Goal: Check status: Check status

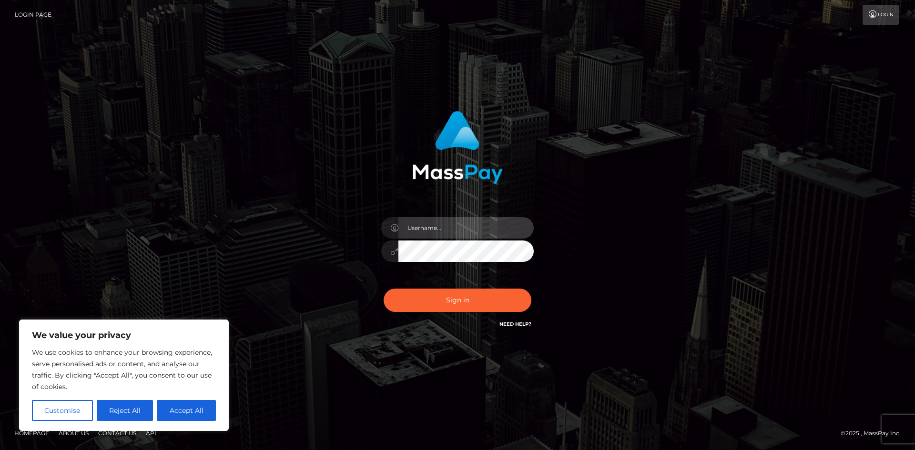
click at [437, 228] on input "text" at bounding box center [465, 227] width 135 height 21
type input "paymentsupportteam"
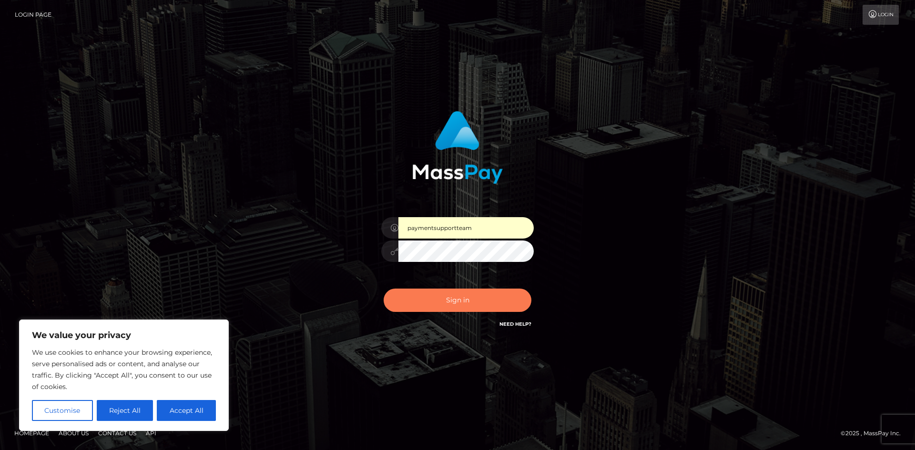
click at [455, 290] on button "Sign in" at bounding box center [458, 300] width 148 height 23
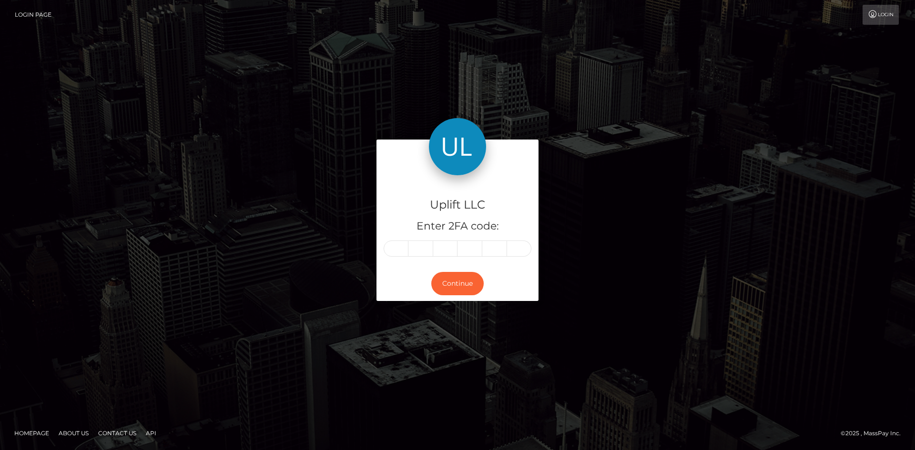
click at [395, 250] on input "text" at bounding box center [396, 249] width 25 height 16
type input "9"
type input "4"
type input "9"
type input "1"
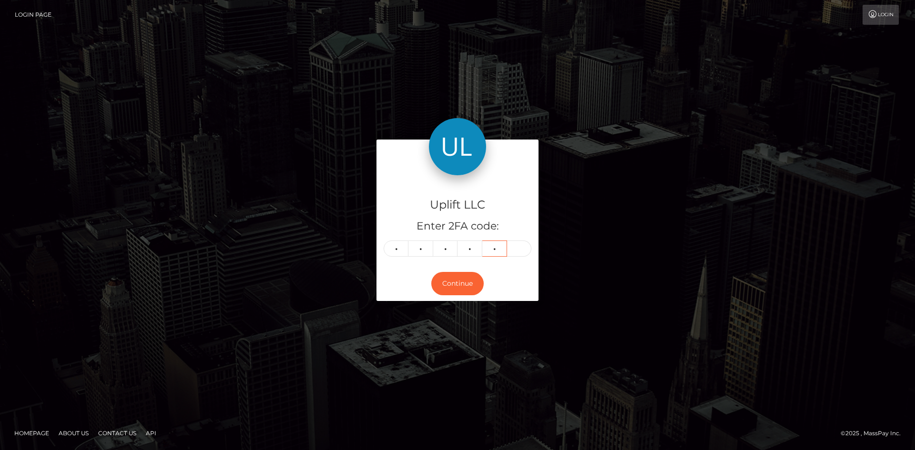
type input "5"
type input "3"
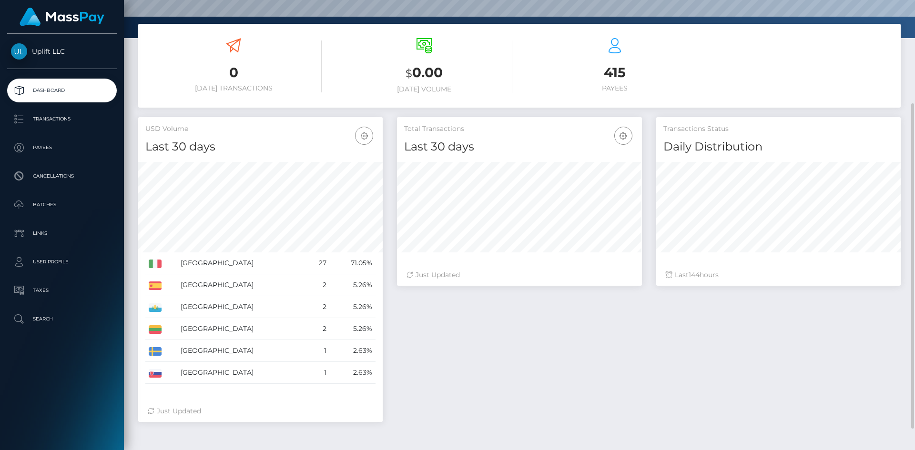
scroll to position [172, 0]
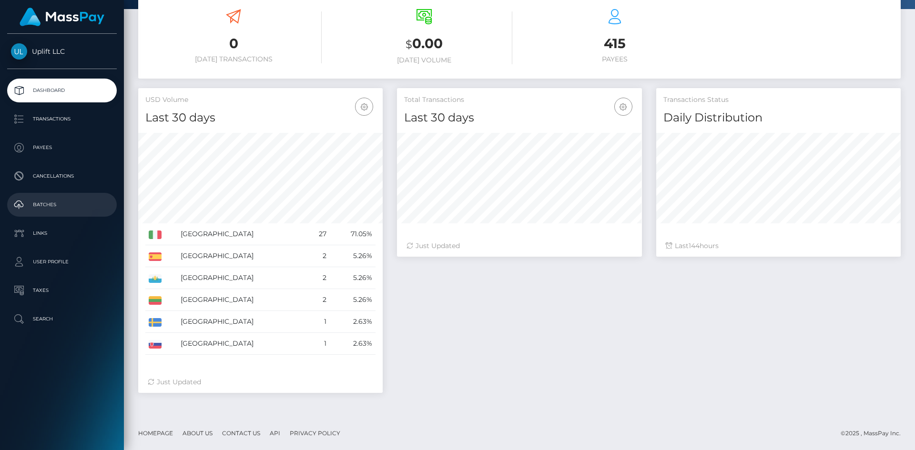
click at [81, 207] on p "Batches" at bounding box center [62, 205] width 102 height 14
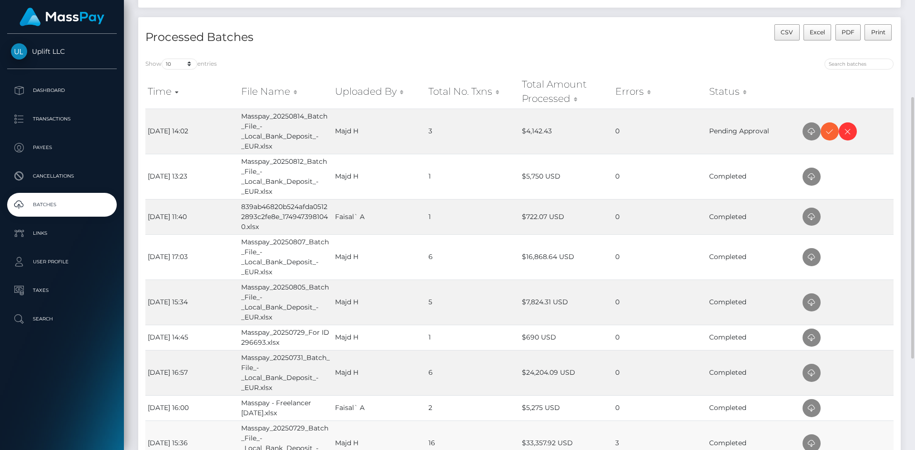
scroll to position [120, 0]
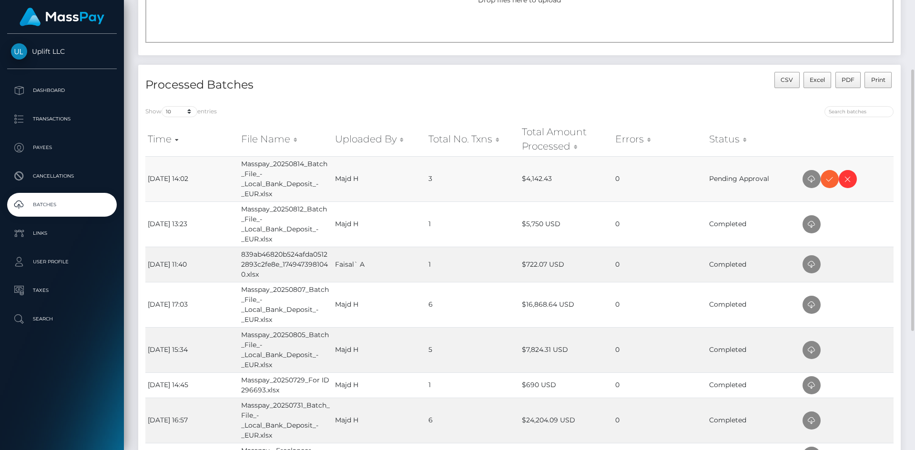
click at [429, 178] on td "3" at bounding box center [472, 178] width 93 height 45
click at [417, 192] on td "Majd H" at bounding box center [379, 178] width 93 height 45
click at [572, 90] on div "CSV Excel PDF Print" at bounding box center [710, 85] width 381 height 27
